Goal: Task Accomplishment & Management: Manage account settings

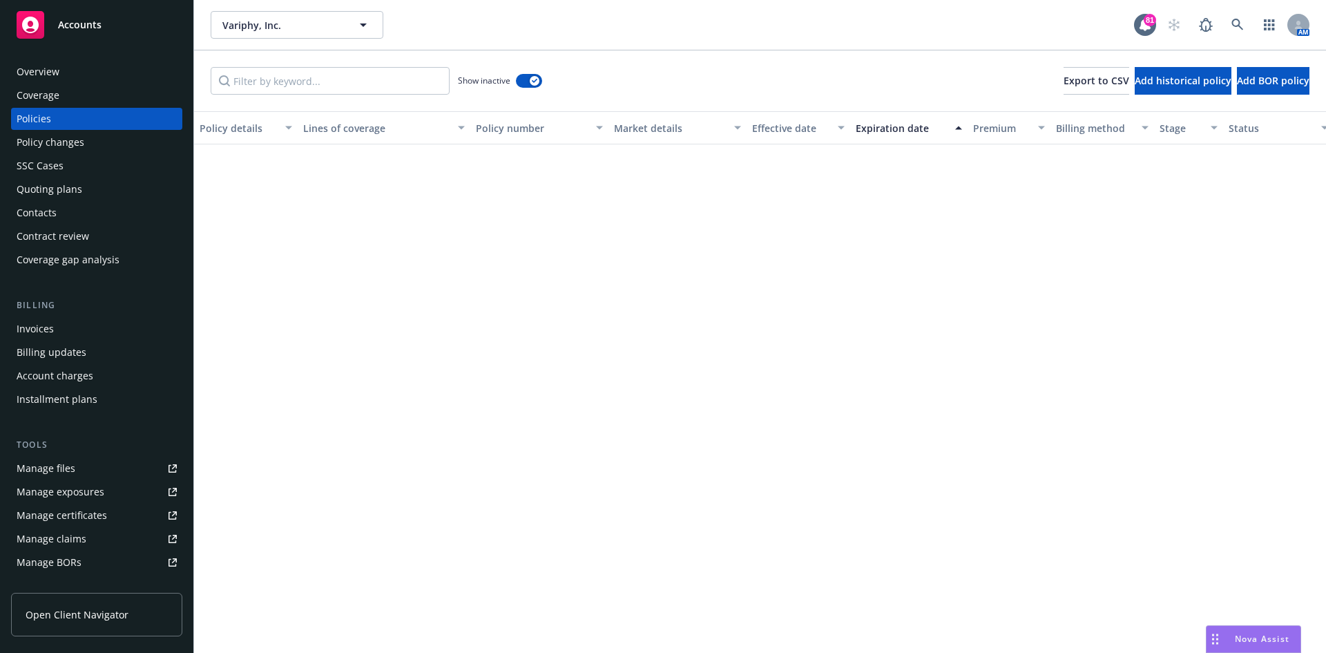
scroll to position [709, 0]
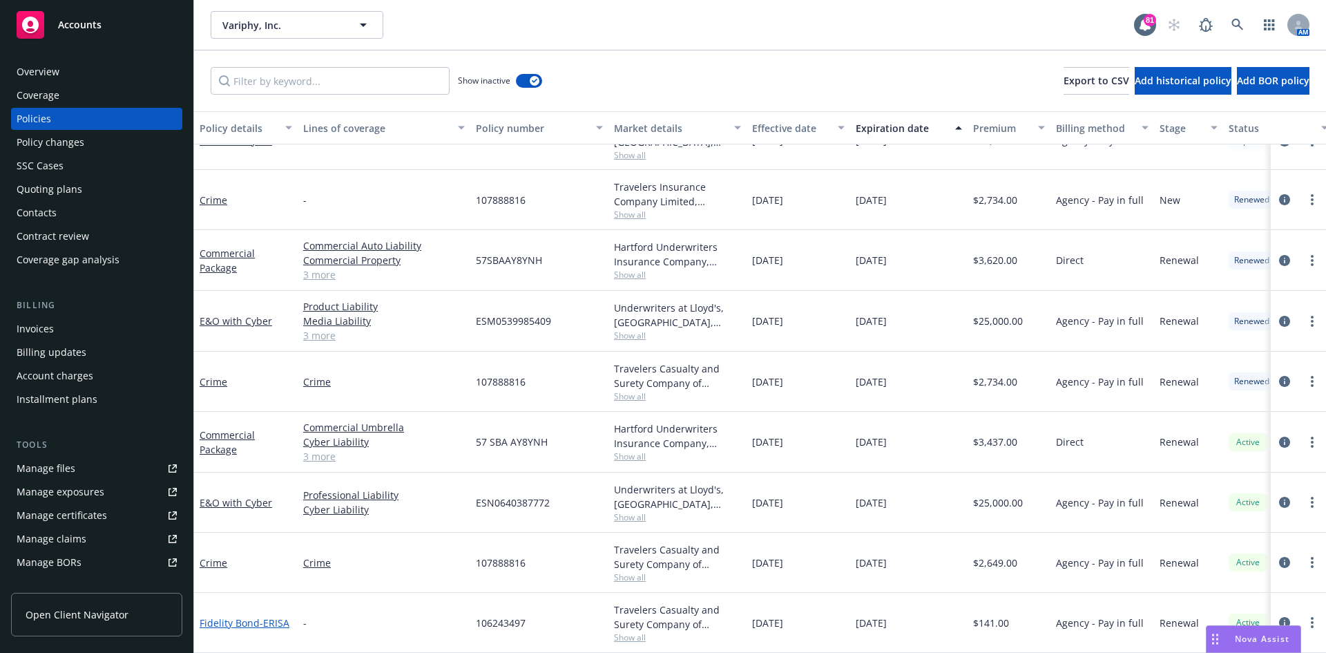
click at [251, 616] on link "Fidelity Bond - ERISA" at bounding box center [245, 622] width 90 height 13
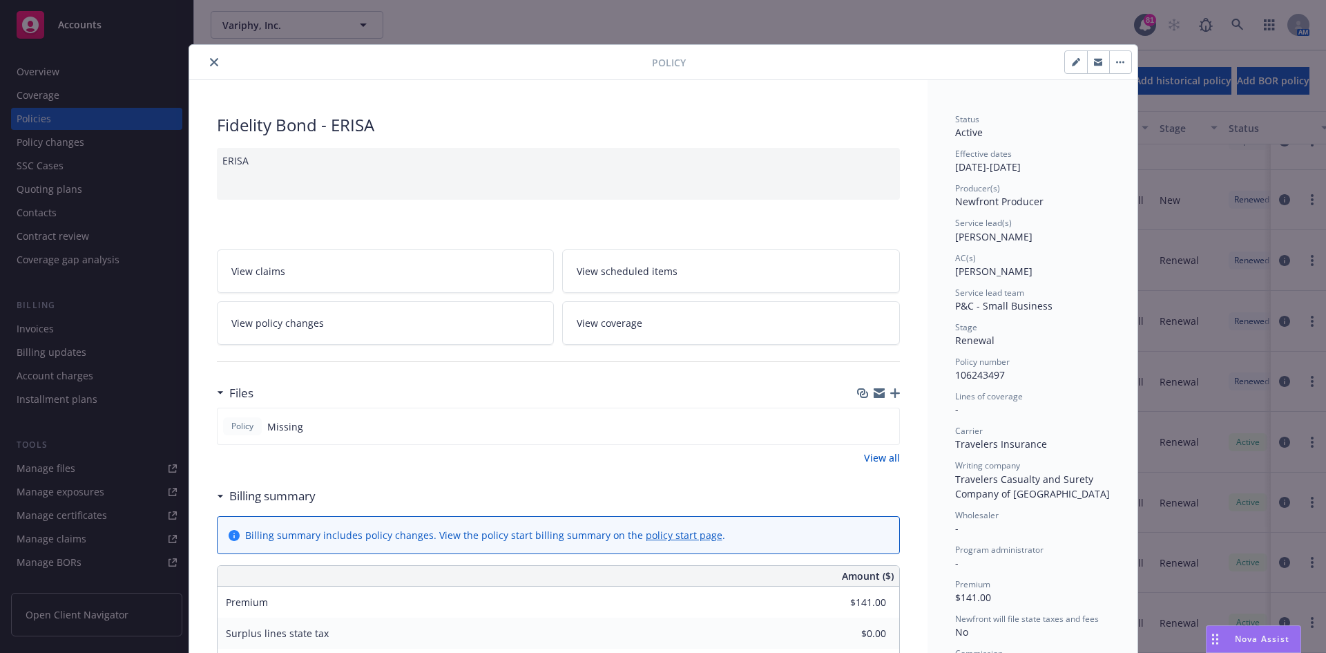
click at [890, 392] on icon "button" at bounding box center [895, 393] width 10 height 10
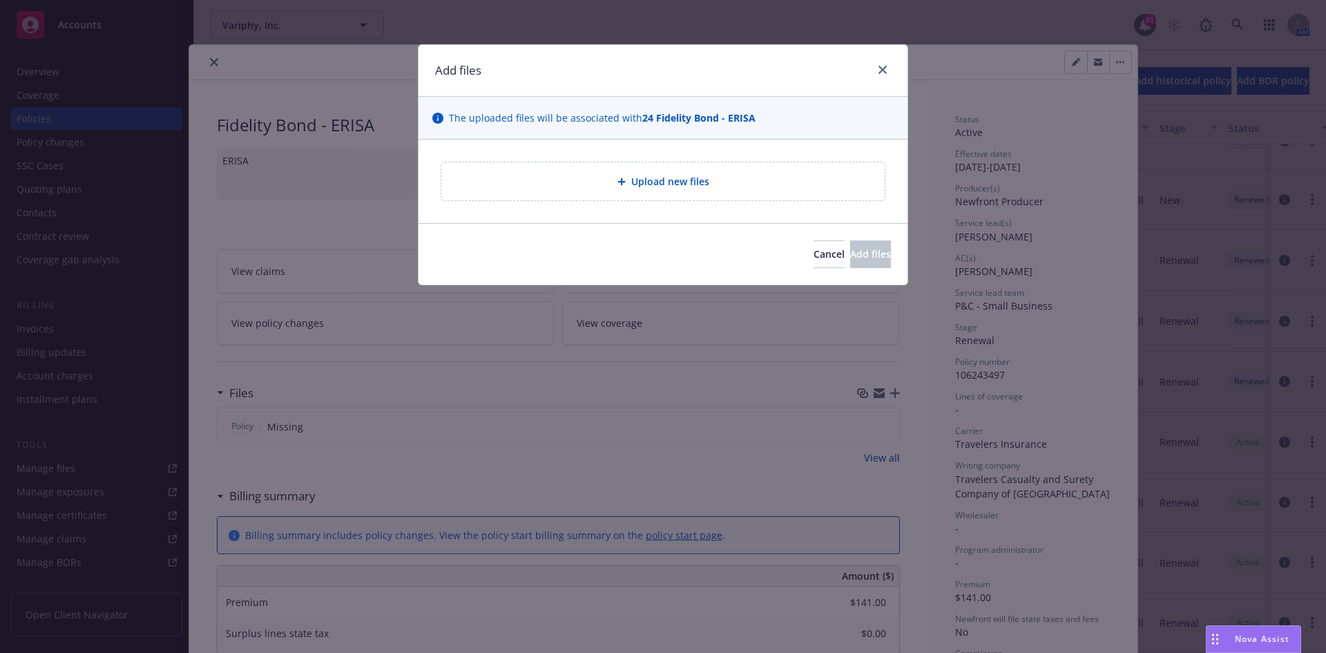
click at [669, 180] on span "Upload new files" at bounding box center [670, 181] width 78 height 15
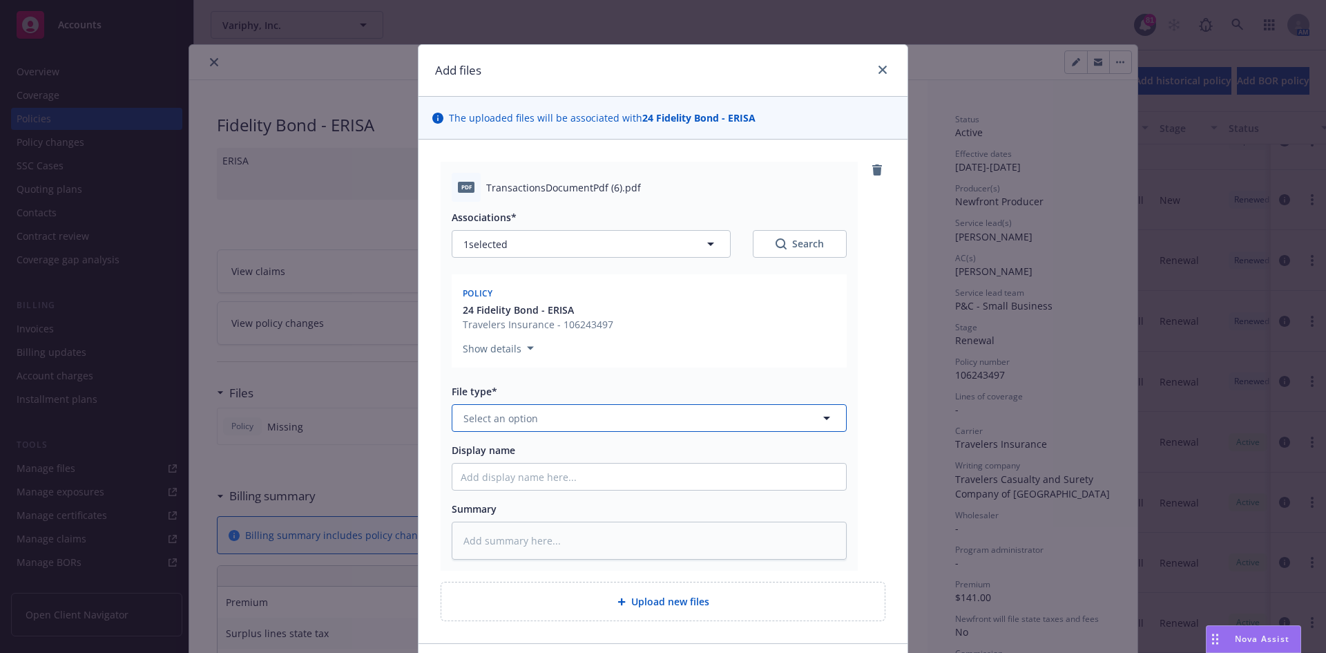
click at [753, 425] on button "Select an option" at bounding box center [649, 418] width 395 height 28
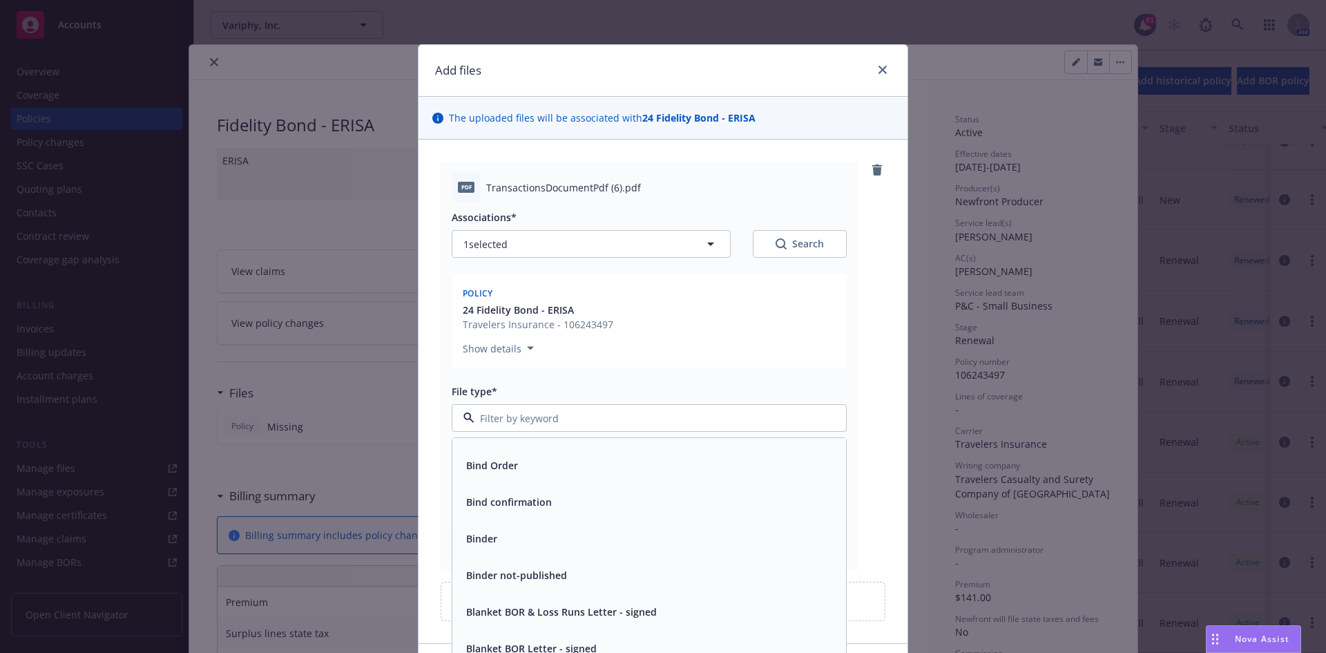
click at [622, 419] on input at bounding box center [646, 418] width 344 height 15
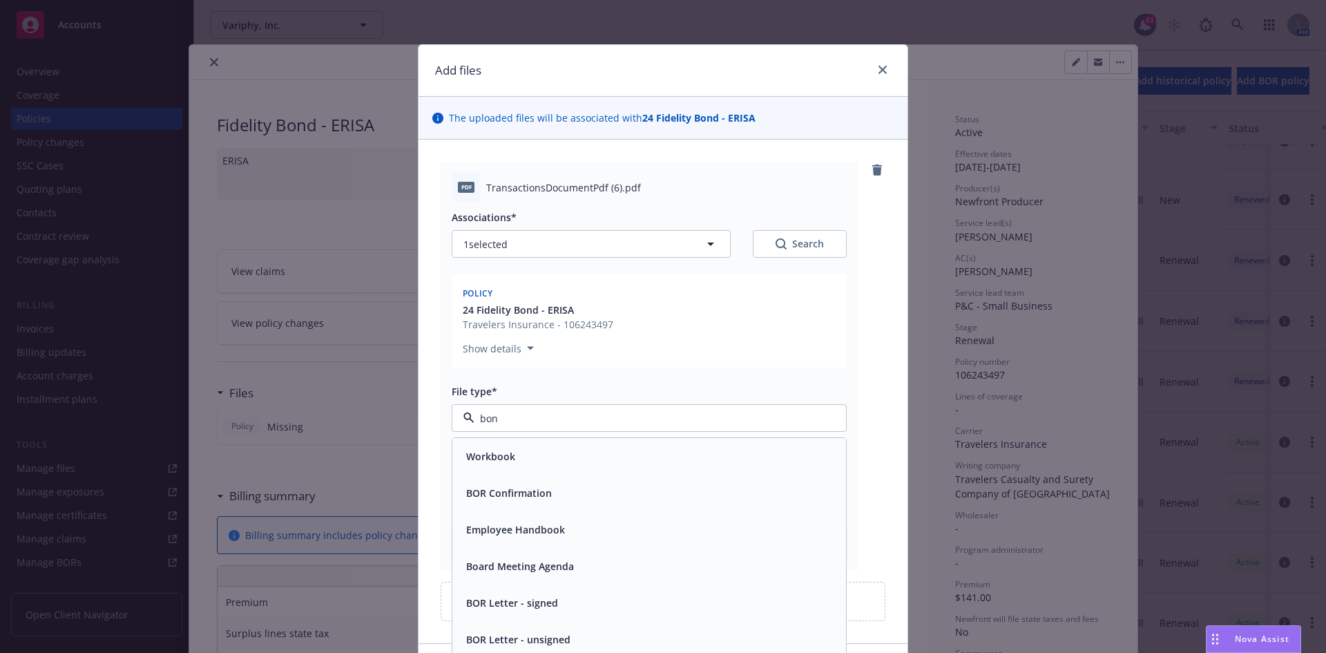
scroll to position [0, 0]
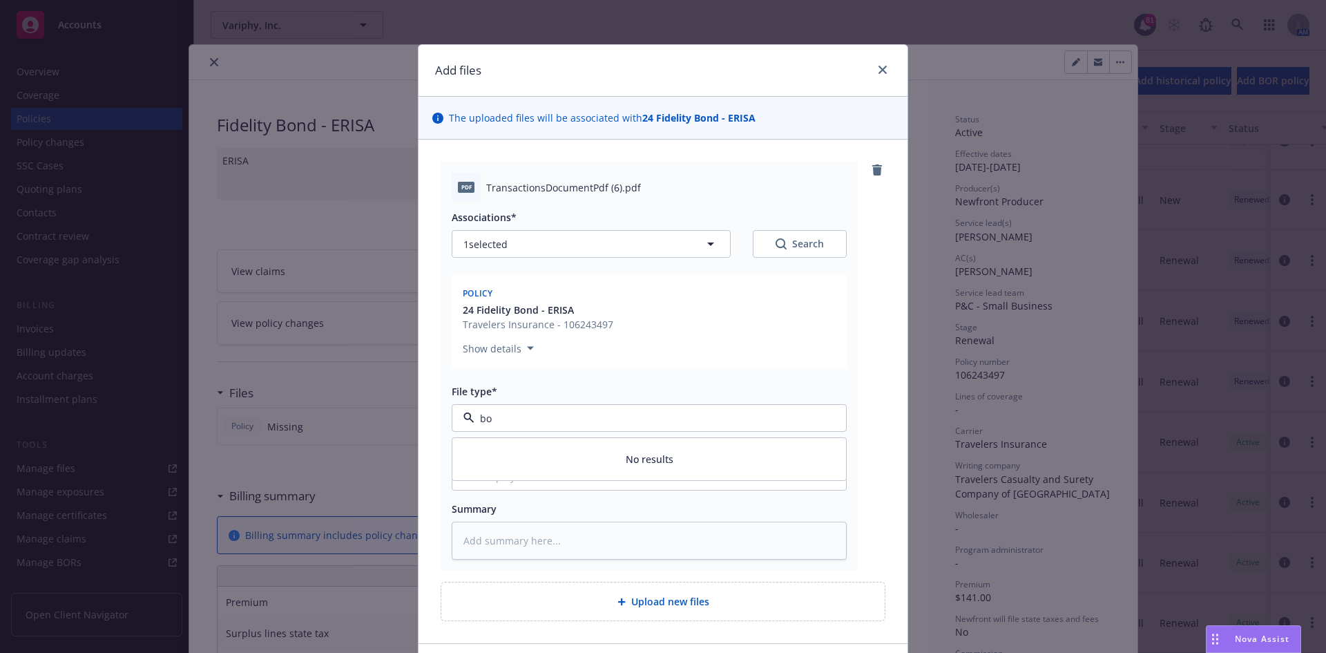
type input "b"
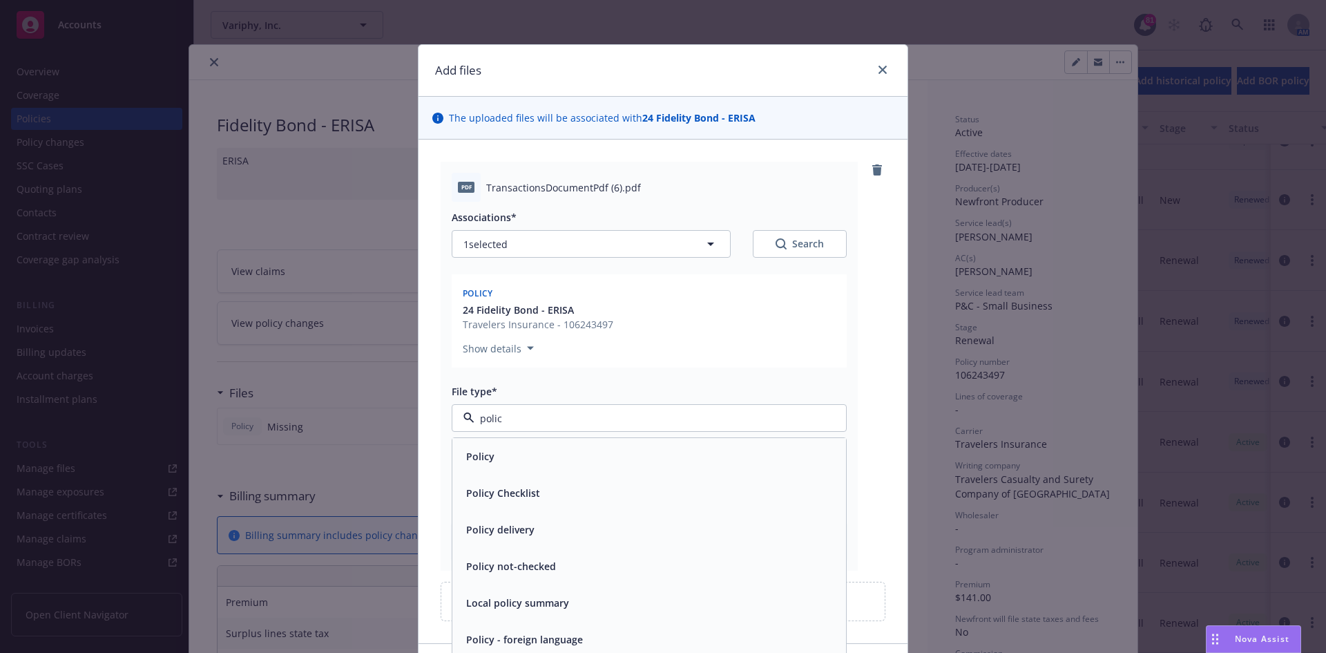
type input "policy"
click at [484, 453] on span "Policy" at bounding box center [480, 456] width 28 height 15
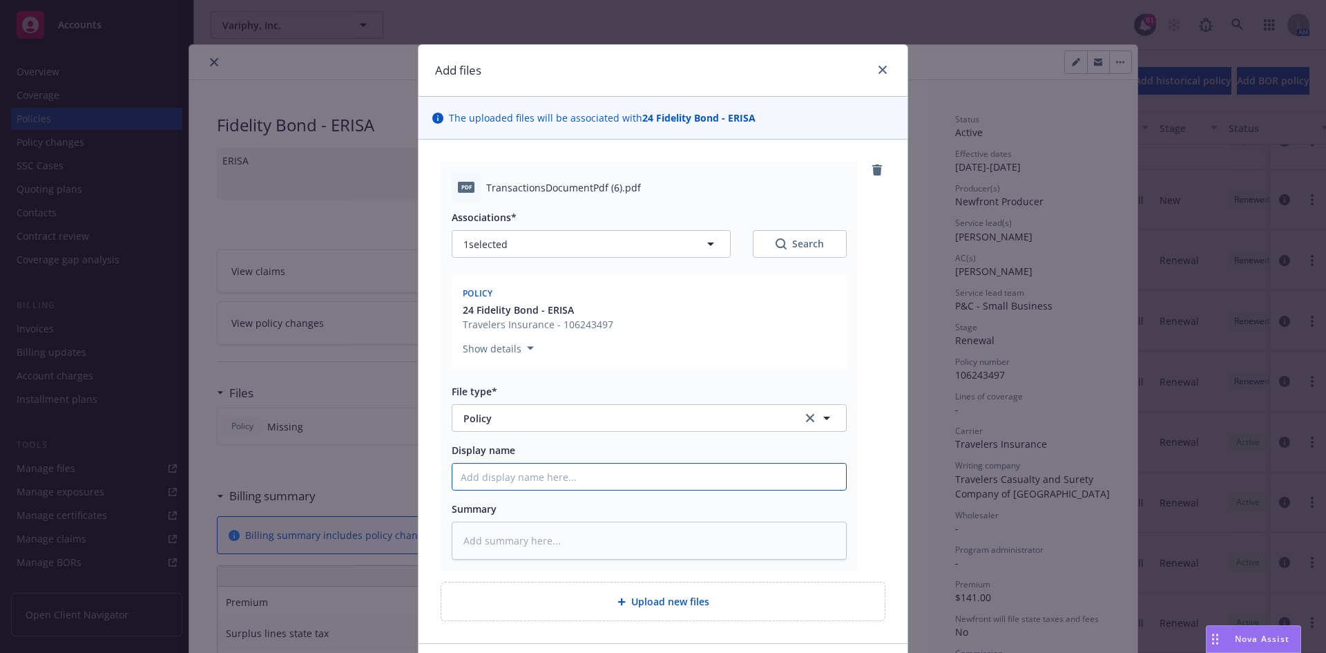
click at [495, 477] on input "Display name" at bounding box center [649, 476] width 394 height 26
type textarea "x"
type input "B"
type textarea "x"
type input "Bo"
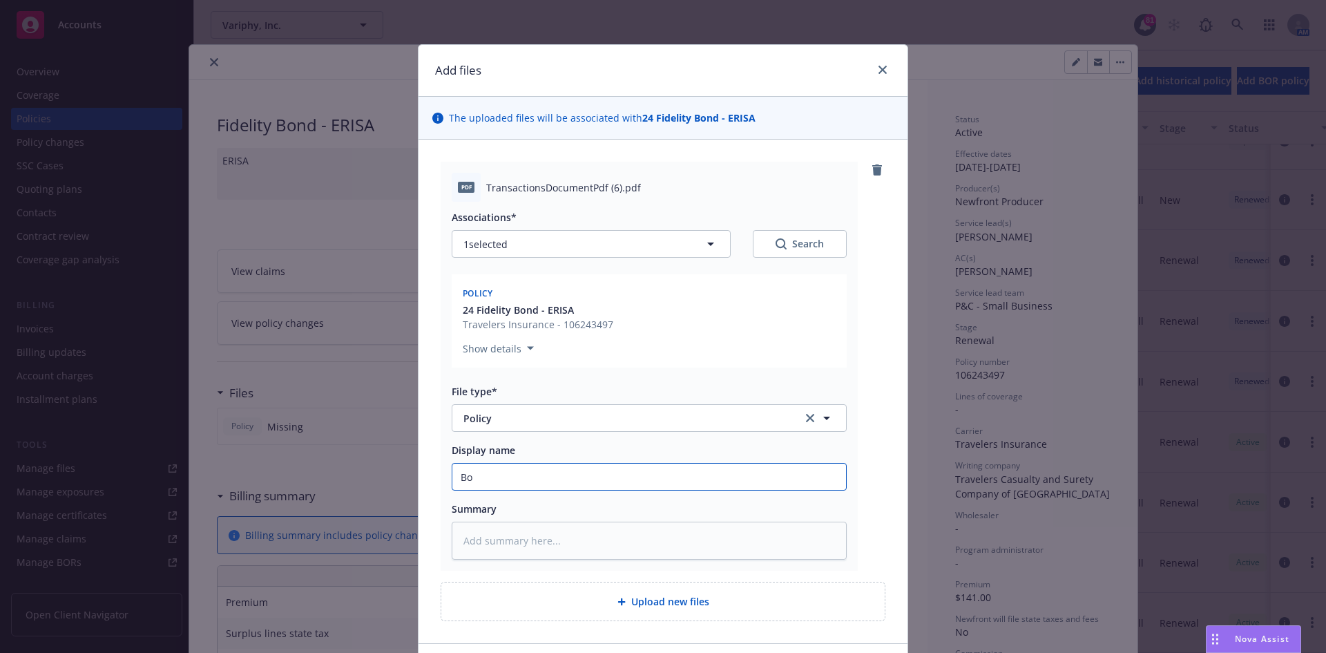
type textarea "x"
type input "Bon"
type textarea "x"
type input "Bond"
type textarea "x"
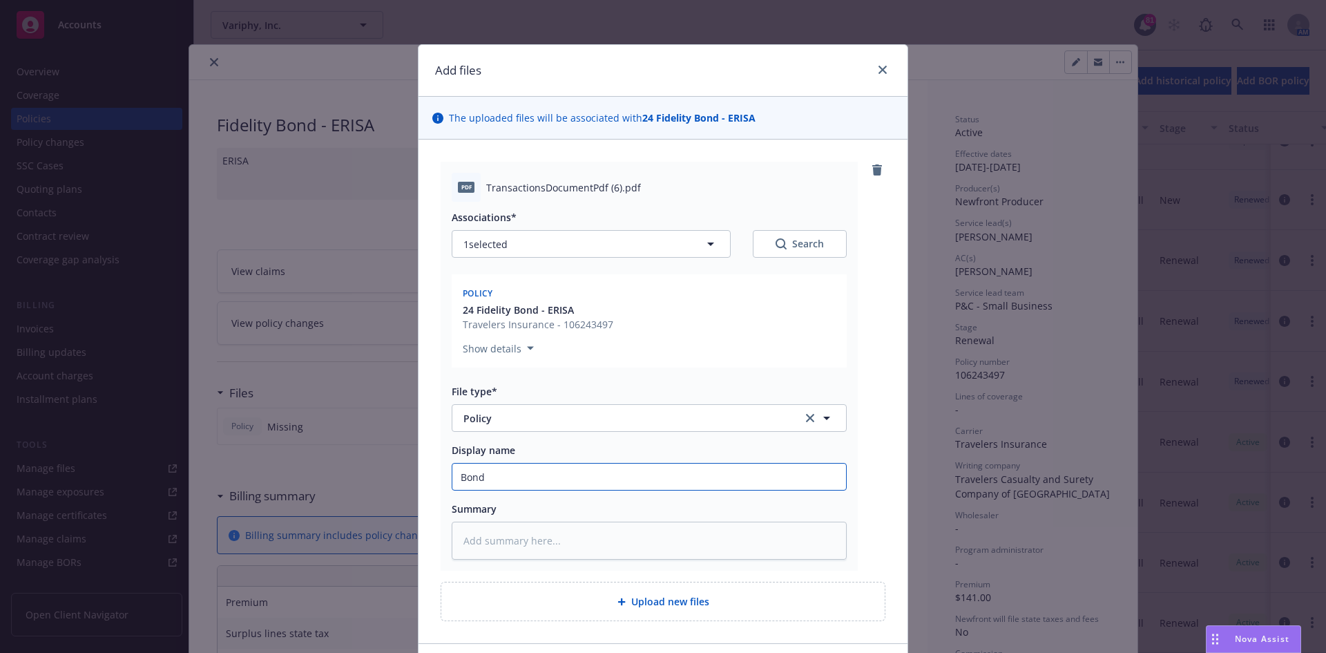
type input "Bond"
type textarea "x"
type input "Bond C"
type textarea "x"
type input "Bond Cop"
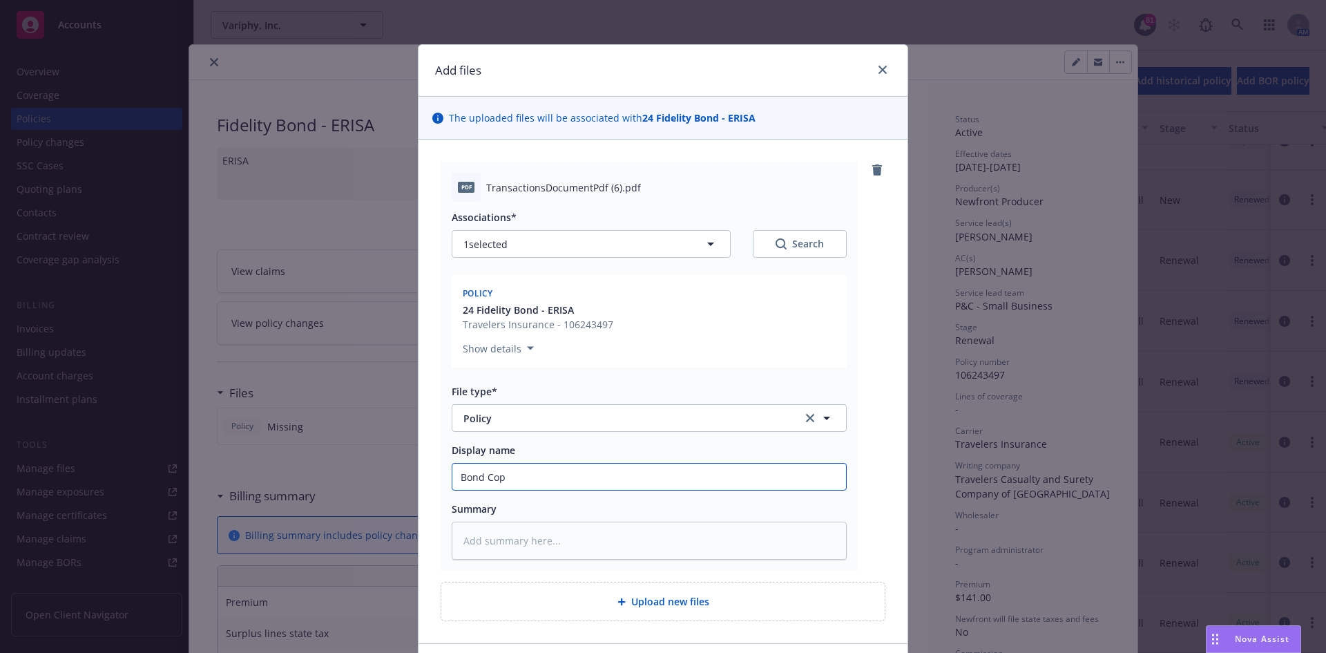
type textarea "x"
type input "Bond Copy"
click at [805, 343] on div "Show details" at bounding box center [649, 345] width 373 height 22
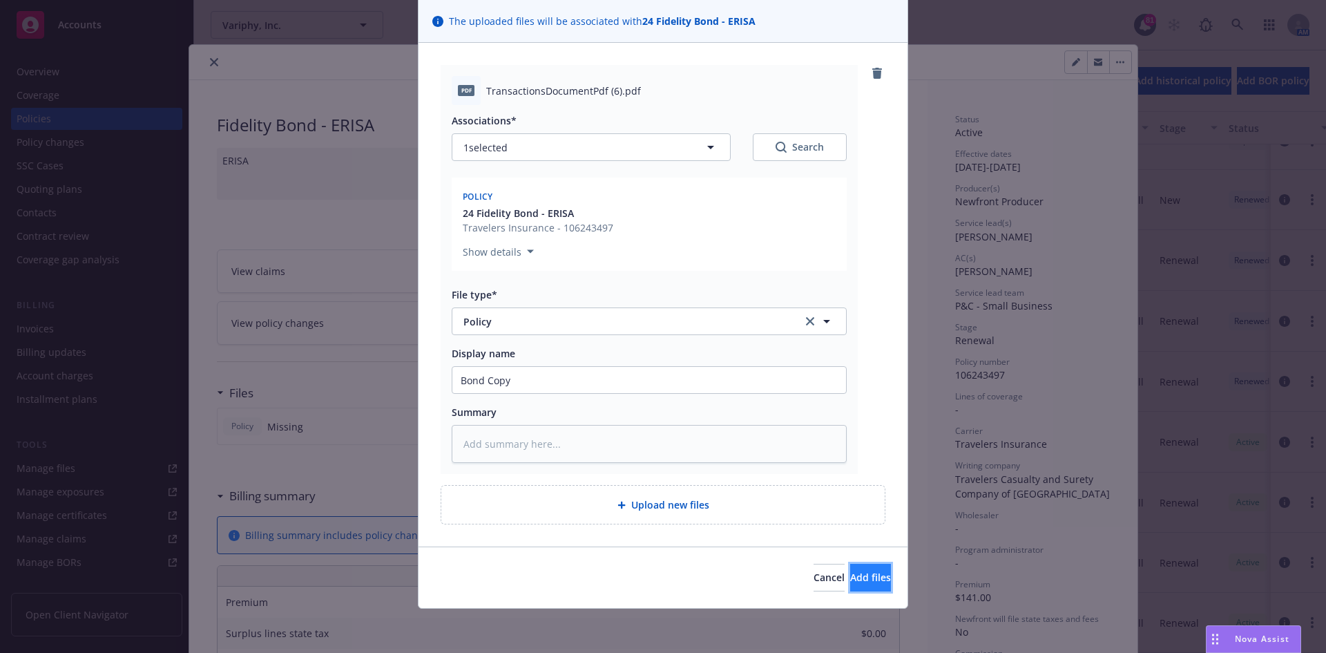
click at [850, 573] on span "Add files" at bounding box center [870, 576] width 41 height 13
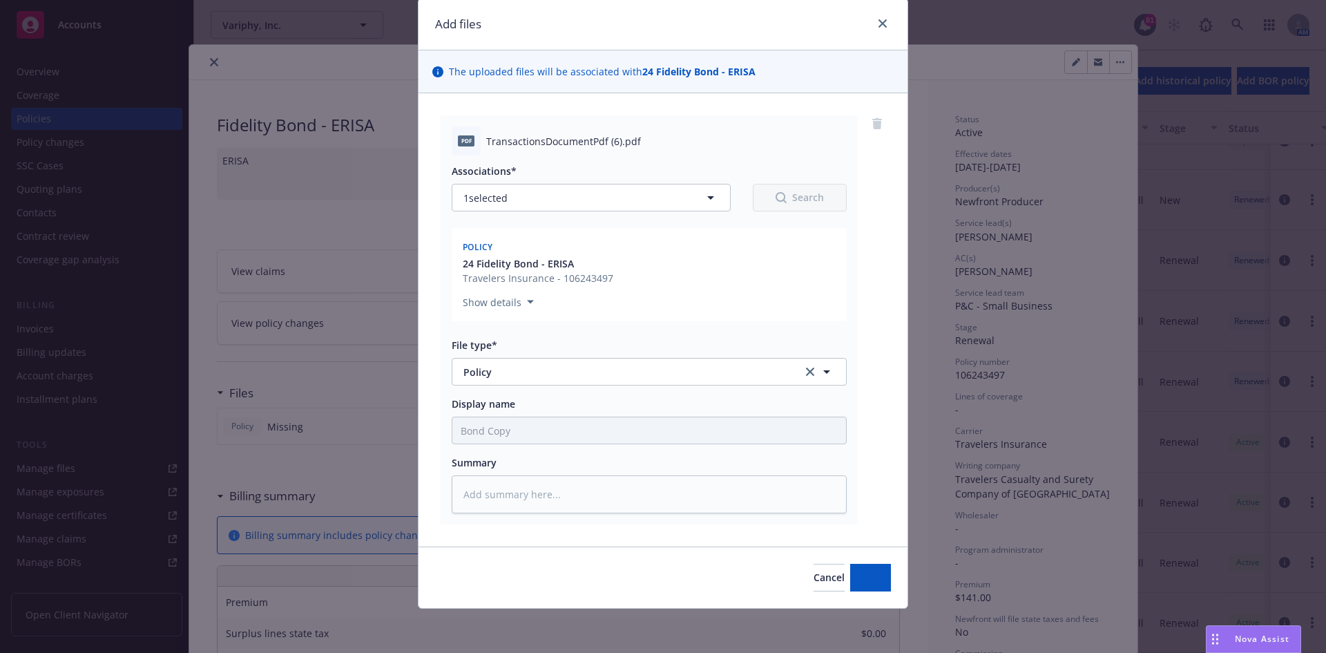
scroll to position [46, 0]
type textarea "x"
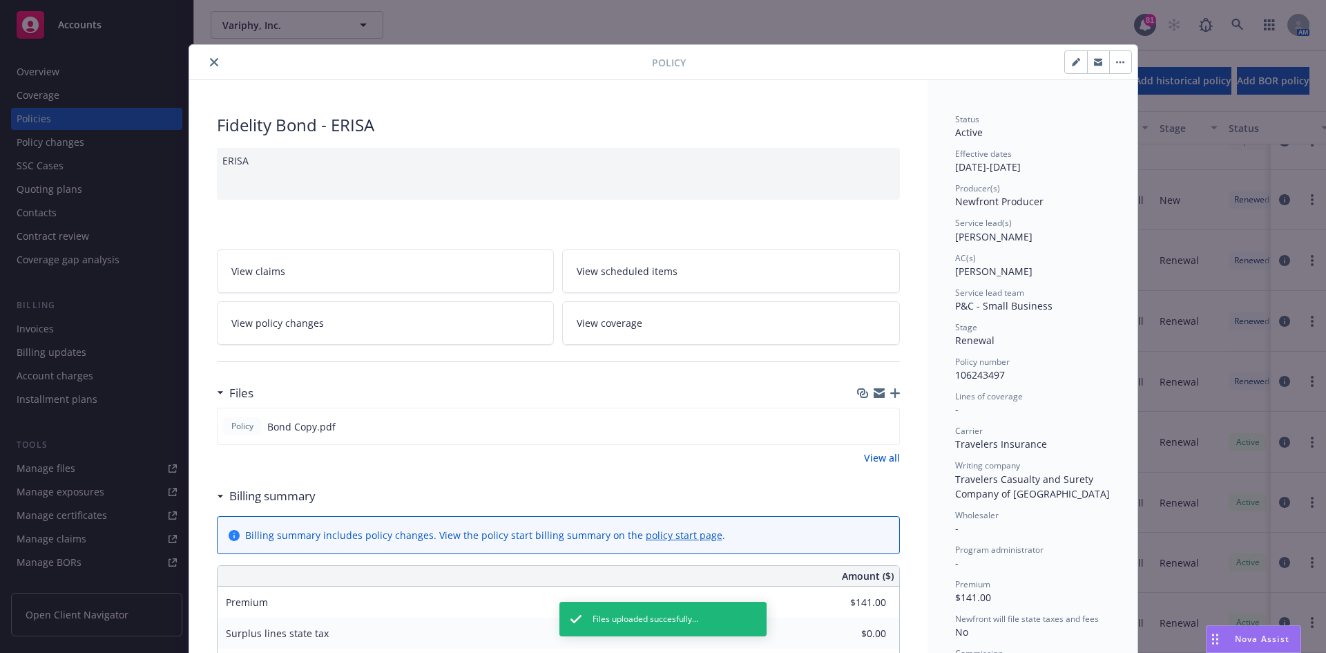
click at [210, 58] on icon "close" at bounding box center [214, 62] width 8 height 8
